Goal: Information Seeking & Learning: Learn about a topic

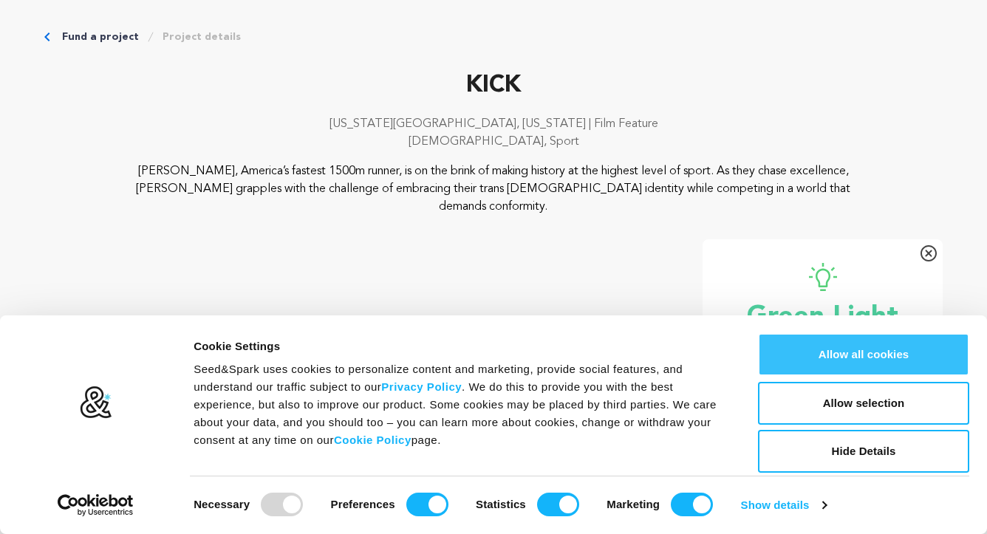
click at [816, 350] on button "Allow all cookies" at bounding box center [863, 354] width 211 height 43
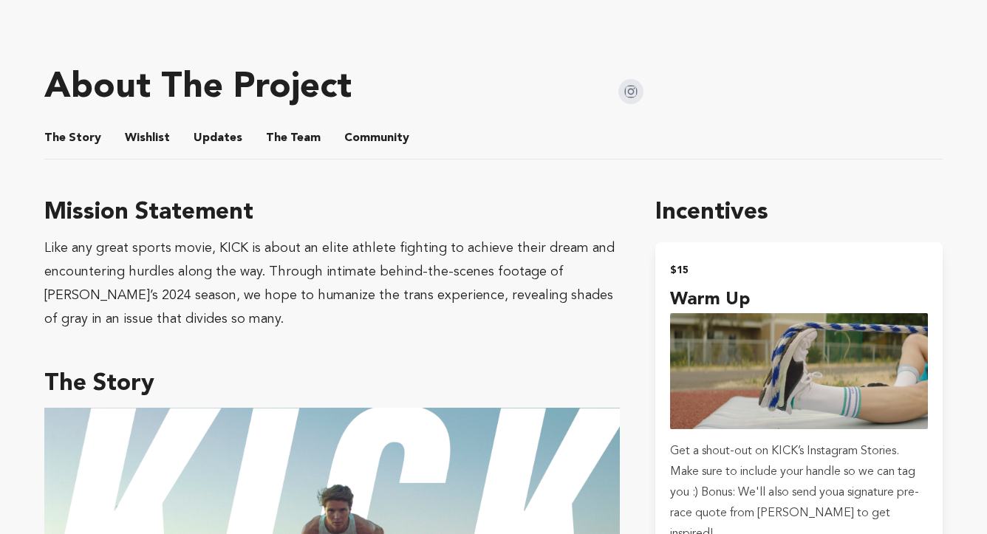
scroll to position [850, 0]
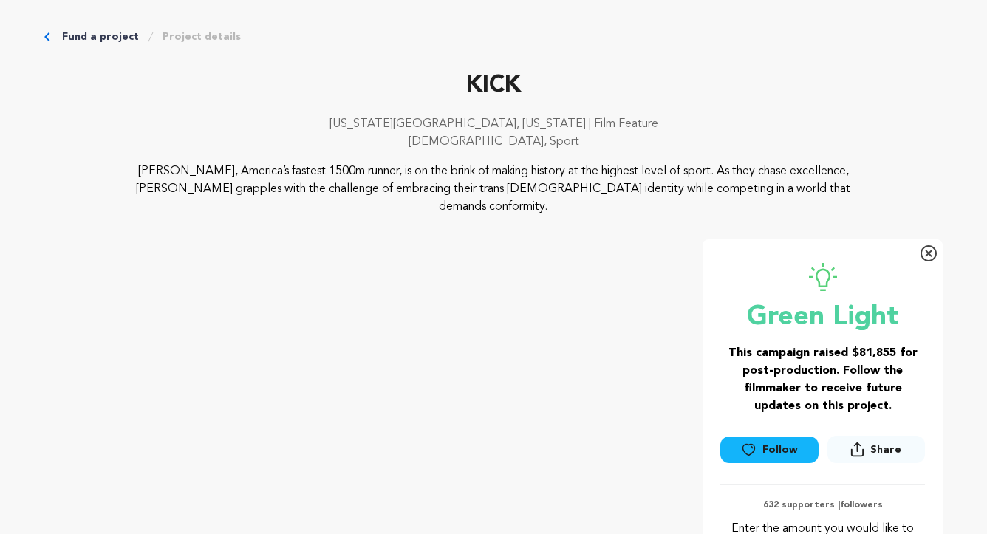
scroll to position [850, 0]
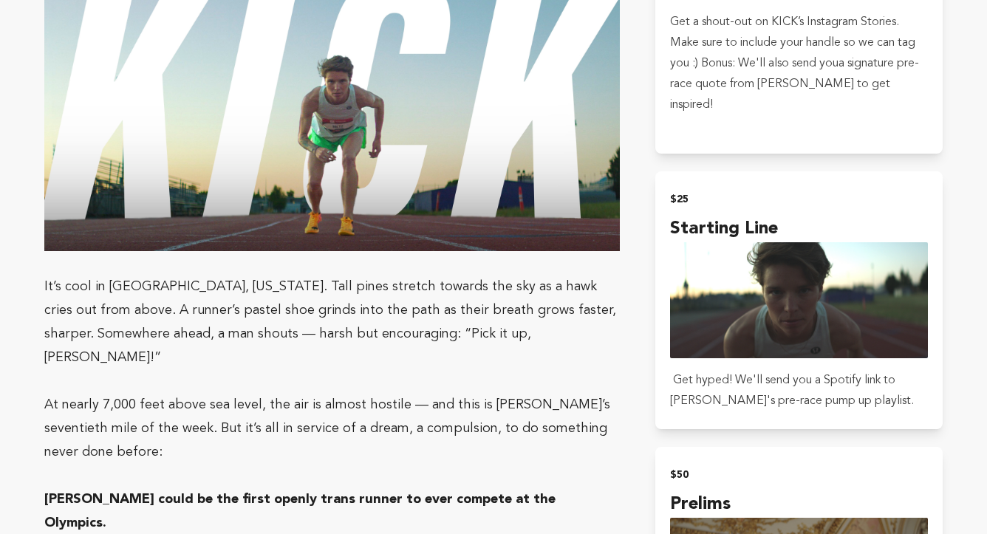
scroll to position [1304, 0]
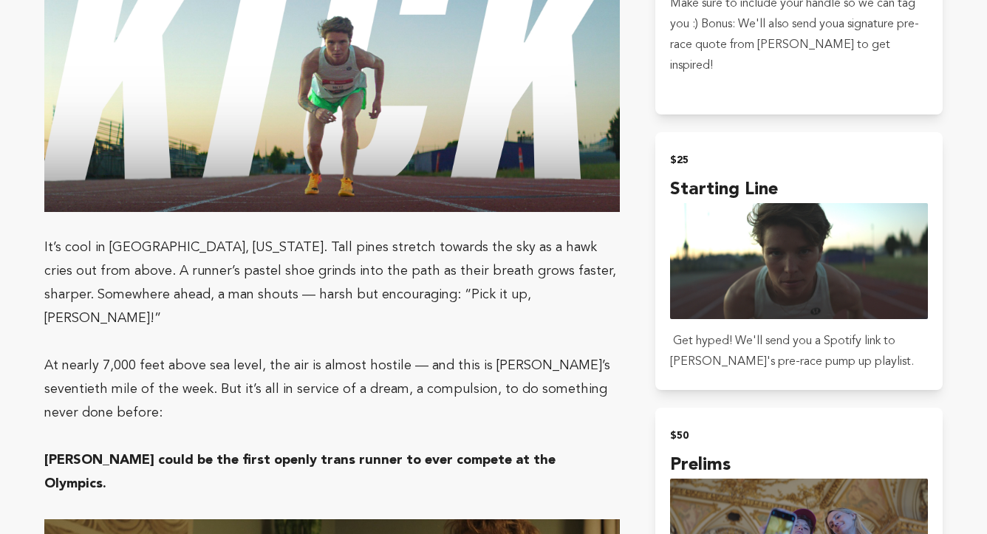
click at [0, 0] on link "Go [PERSON_NAME]" at bounding box center [0, 0] width 0 height 0
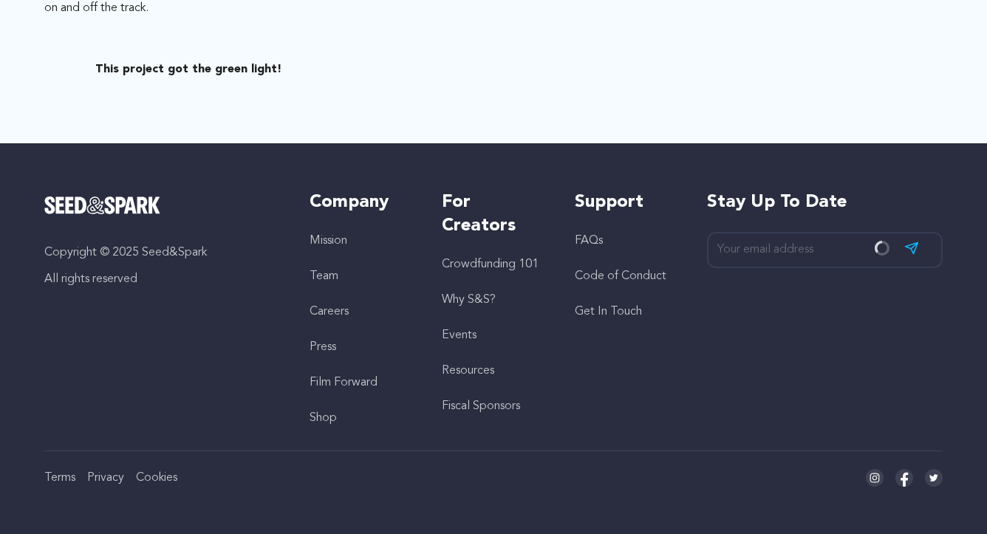
scroll to position [1409, 0]
